Goal: Information Seeking & Learning: Find specific fact

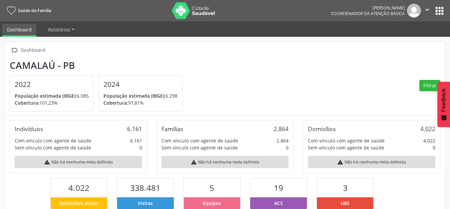
scroll to position [111, 147]
click at [439, 11] on button "apps" at bounding box center [440, 11] width 12 height 12
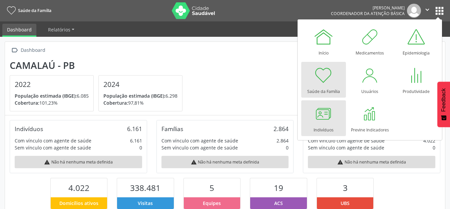
click at [331, 124] on div "Indivíduos" at bounding box center [324, 128] width 20 height 9
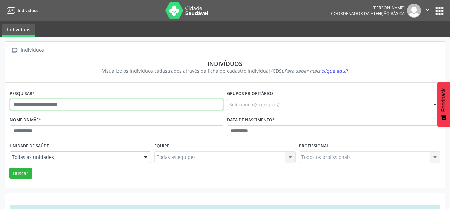
click at [48, 103] on input "text" at bounding box center [117, 104] width 214 height 11
click at [9, 167] on button "Buscar" at bounding box center [20, 172] width 23 height 11
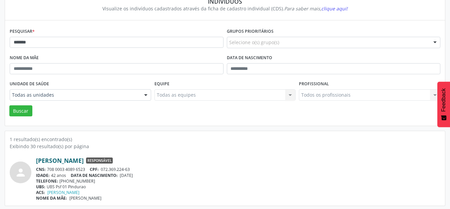
scroll to position [64, 0]
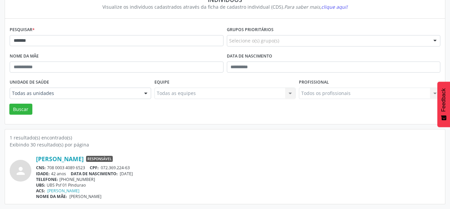
click at [189, 141] on div "Exibindo 30 resultado(s) por página" at bounding box center [225, 144] width 431 height 7
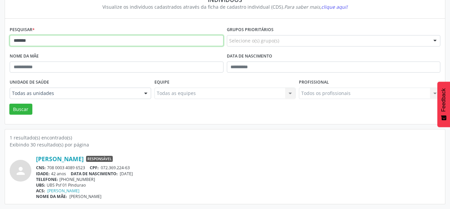
click at [42, 38] on input "******" at bounding box center [117, 40] width 214 height 11
type input "*"
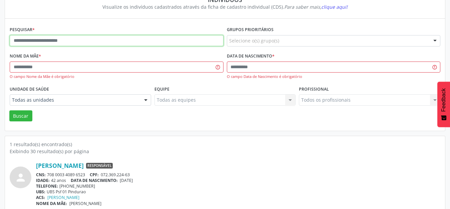
click at [57, 38] on input "text" at bounding box center [117, 40] width 214 height 11
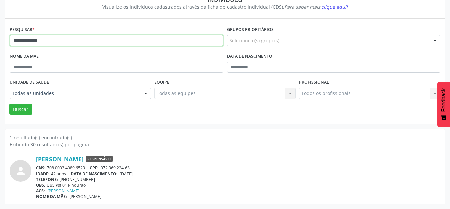
type input "**********"
click at [9, 103] on button "Buscar" at bounding box center [20, 108] width 23 height 11
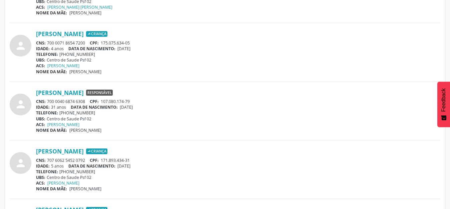
scroll to position [431, 0]
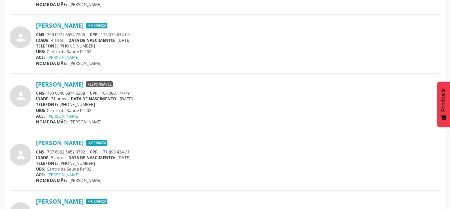
drag, startPoint x: 146, startPoint y: 99, endPoint x: 122, endPoint y: 99, distance: 24.4
click at [122, 99] on div "IDADE: 31 anos DATA DE NASCIMENTO: [DEMOGRAPHIC_DATA]" at bounding box center [238, 99] width 405 height 6
click at [84, 82] on link "[PERSON_NAME]" at bounding box center [60, 83] width 48 height 7
